Goal: Information Seeking & Learning: Compare options

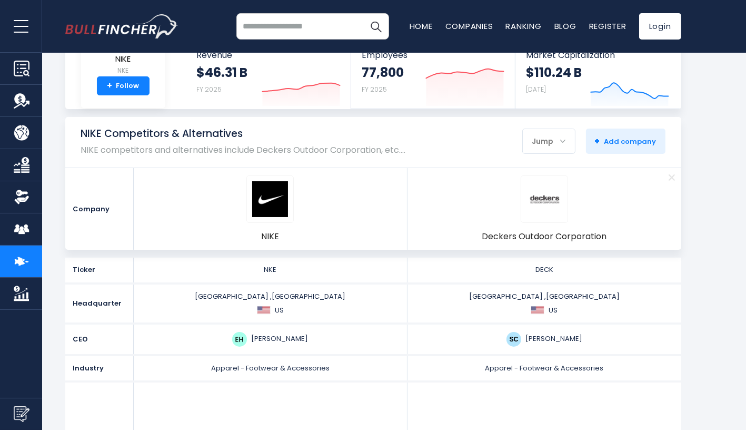
scroll to position [68, 0]
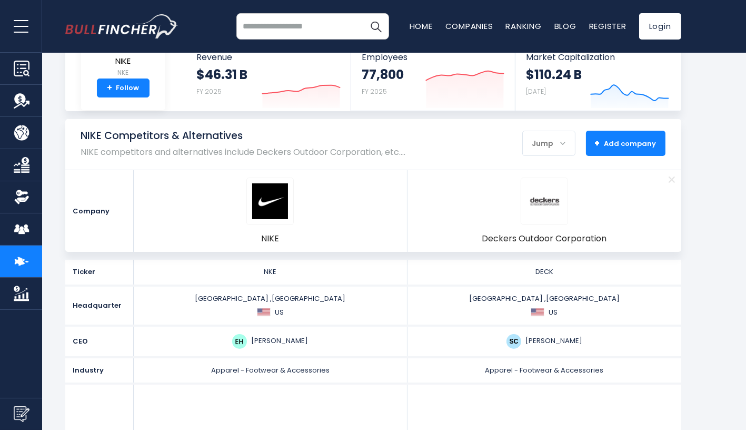
click at [611, 145] on span "+ Add company" at bounding box center [626, 143] width 62 height 9
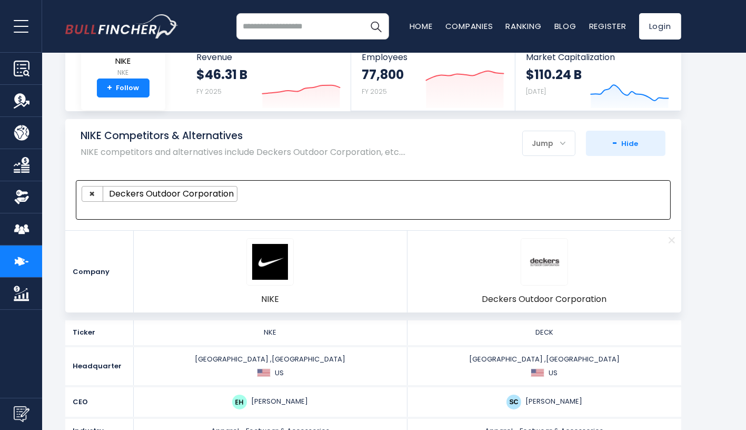
click at [289, 199] on ul "× Deckers Outdoor Corporation" at bounding box center [369, 194] width 574 height 16
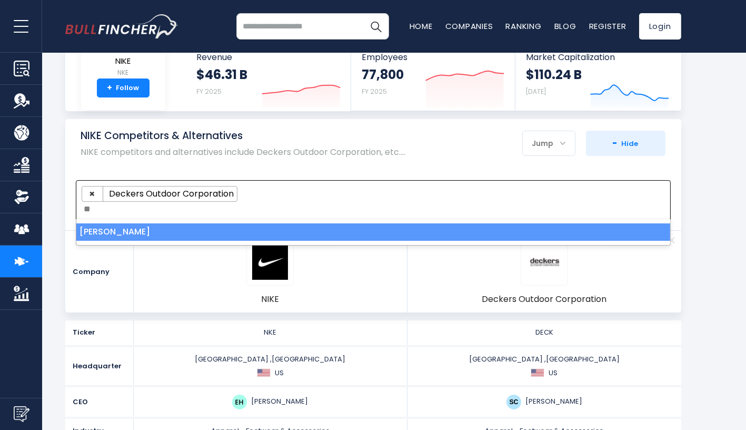
type textarea "*"
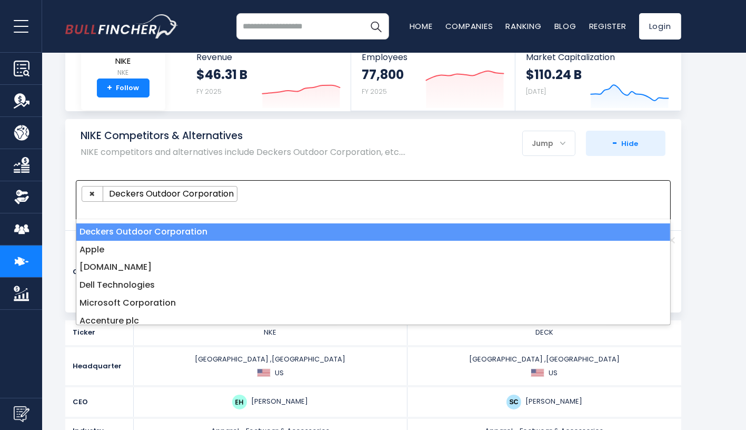
select select
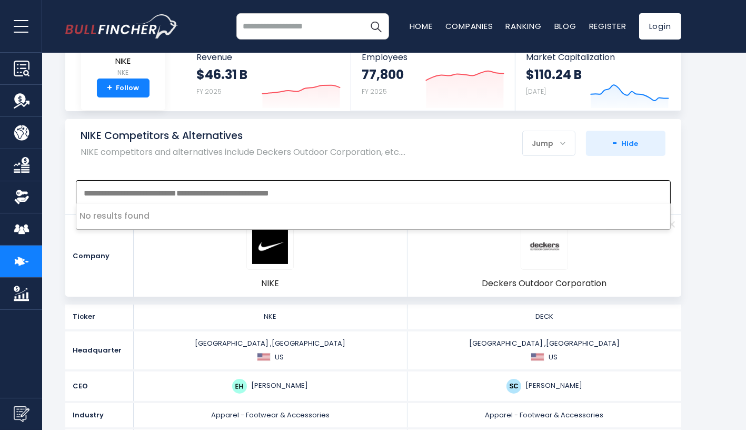
scroll to position [9, 0]
type textarea "**********"
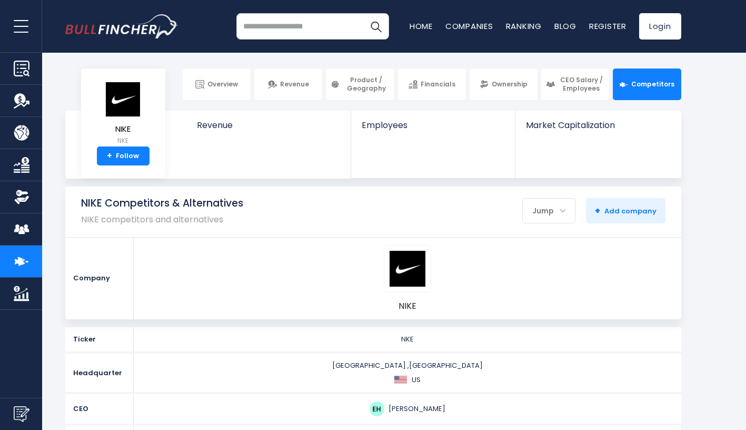
select select
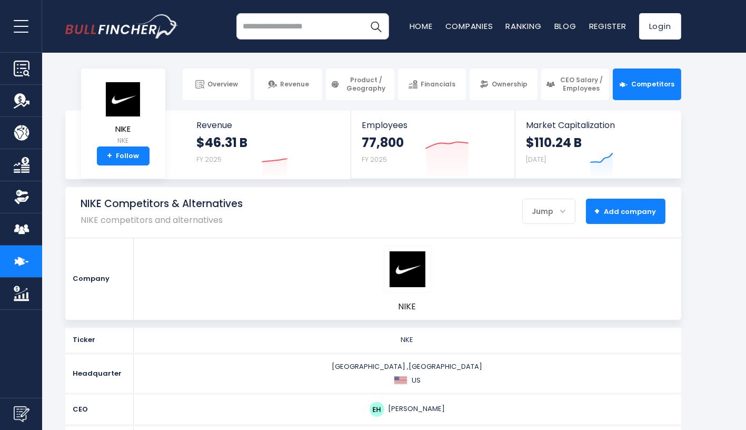
click at [619, 207] on span "+ Add company" at bounding box center [626, 210] width 62 height 9
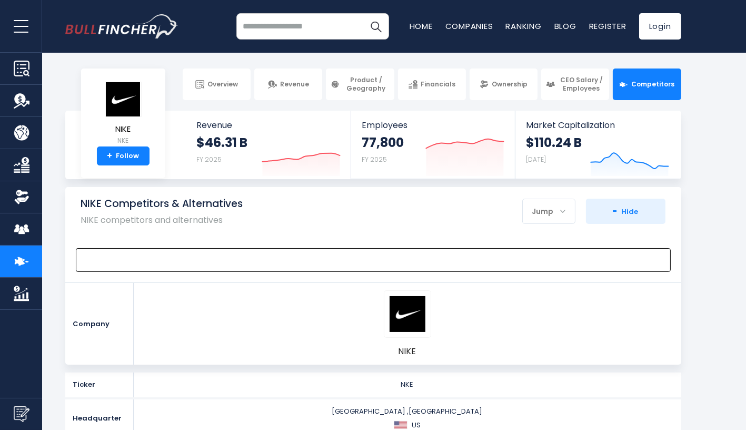
click at [190, 249] on span at bounding box center [373, 260] width 595 height 24
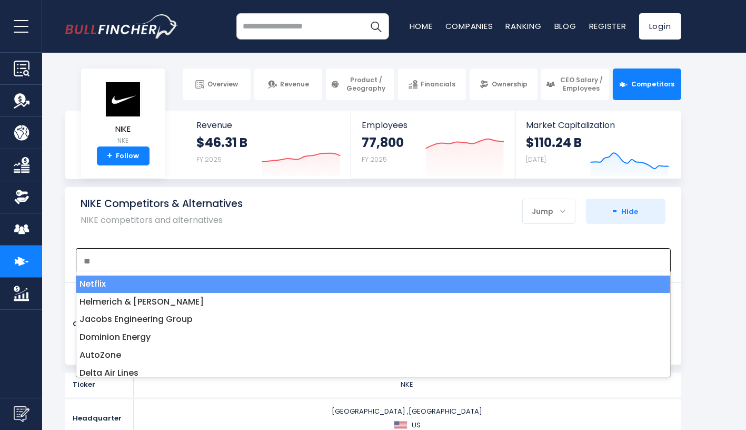
type textarea "*"
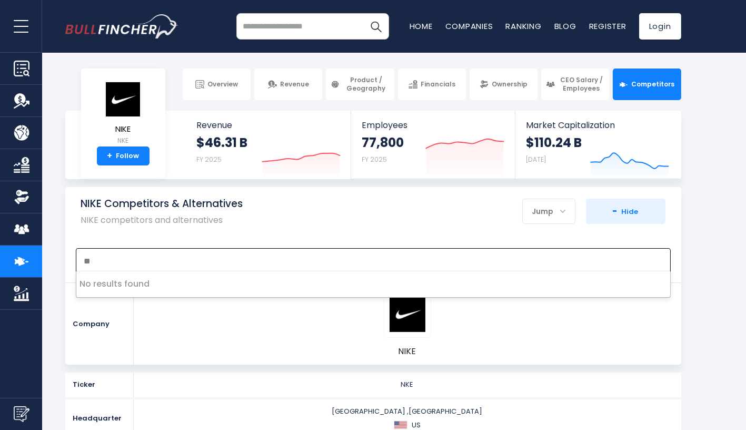
type textarea "*"
